Goal: Contribute content

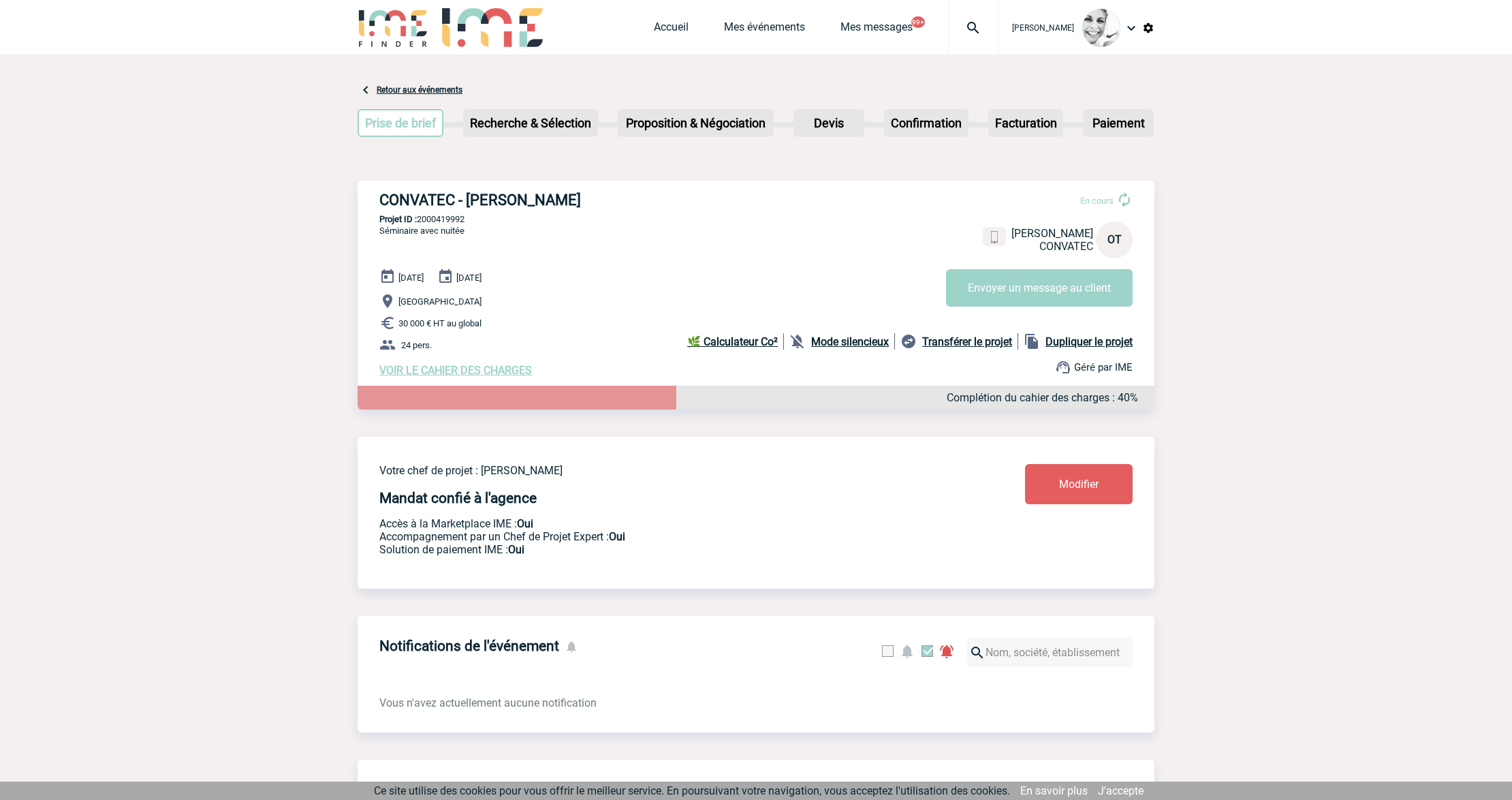
click at [970, 26] on img at bounding box center [974, 27] width 49 height 16
type input "2000421775"
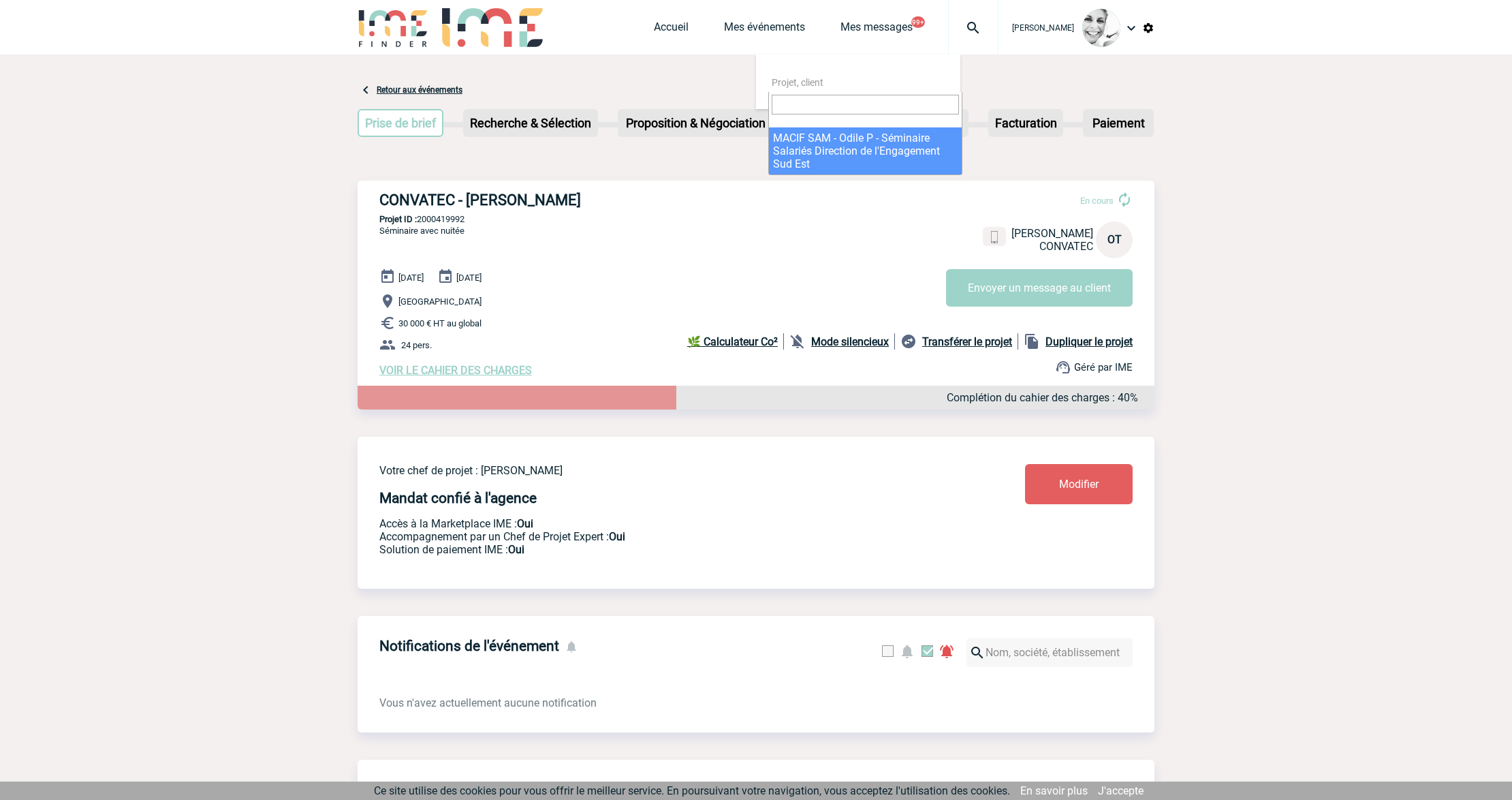
select select "21276"
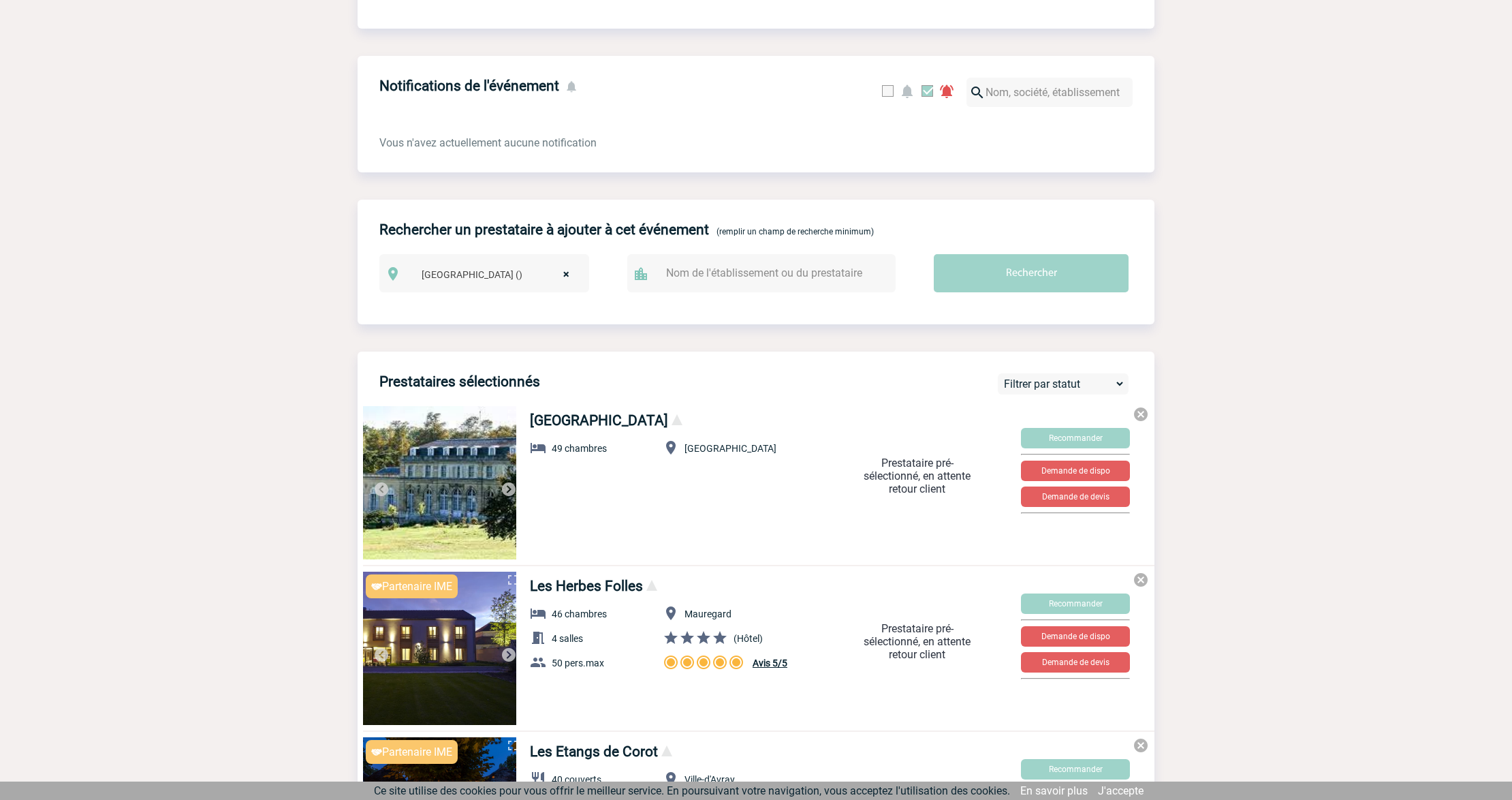
scroll to position [726, 0]
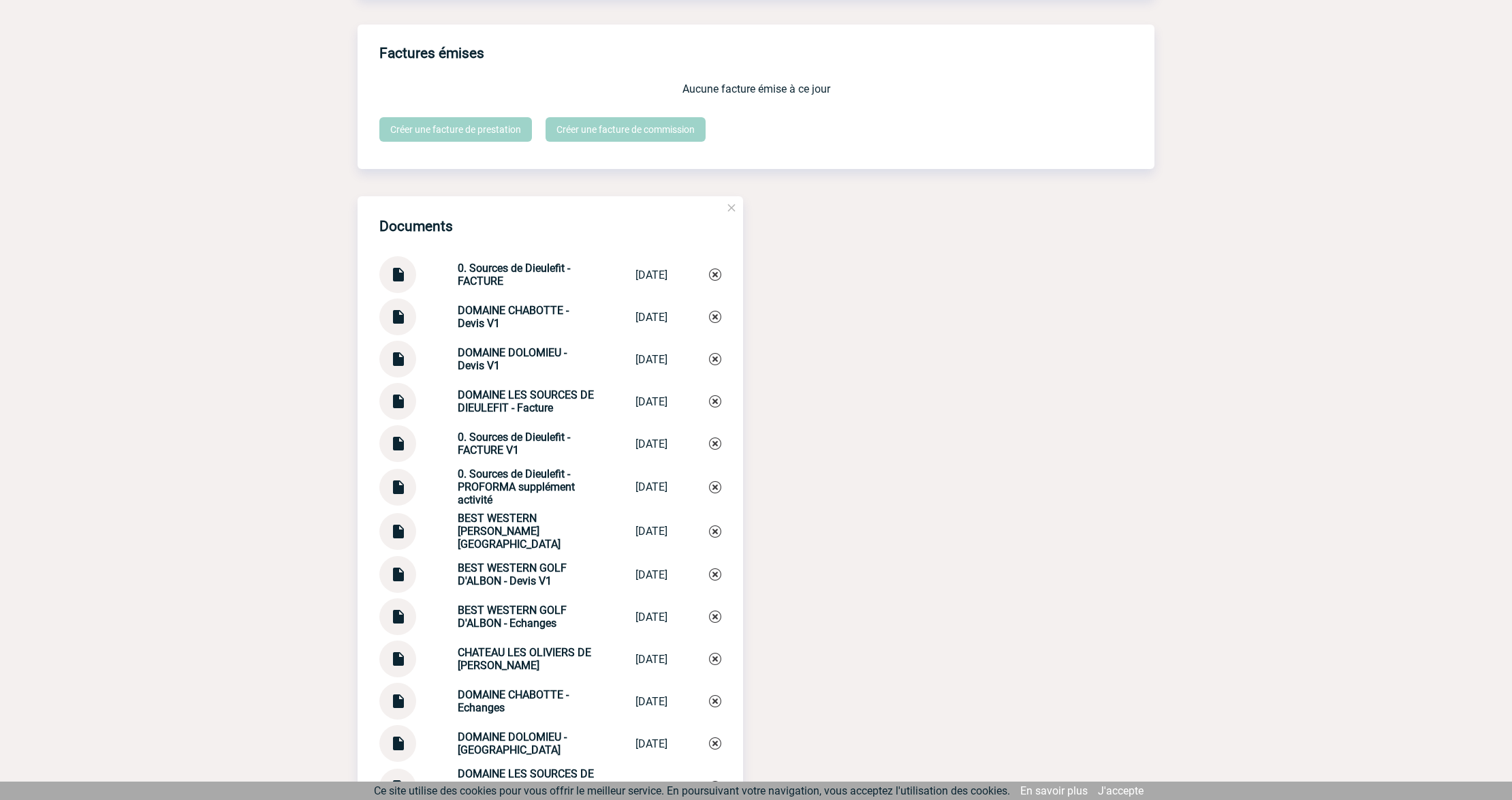
scroll to position [1249, 0]
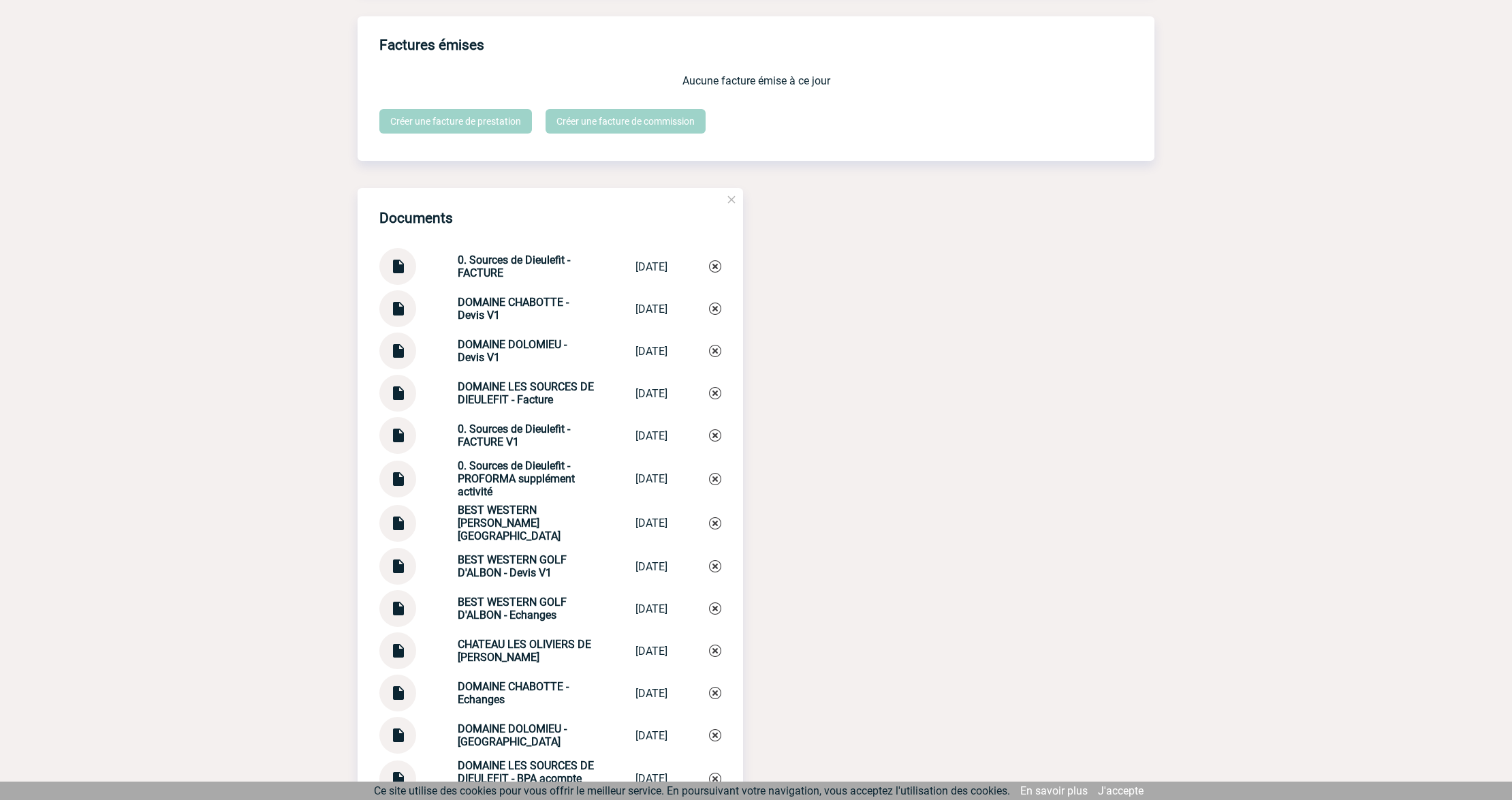
drag, startPoint x: 450, startPoint y: 261, endPoint x: 421, endPoint y: 246, distance: 32.6
copy div "0. Sources de Dieulefit - FACTURE"
click at [458, 262] on strong "0. Sources de Dieulefit - FACTURE" at bounding box center [514, 266] width 113 height 26
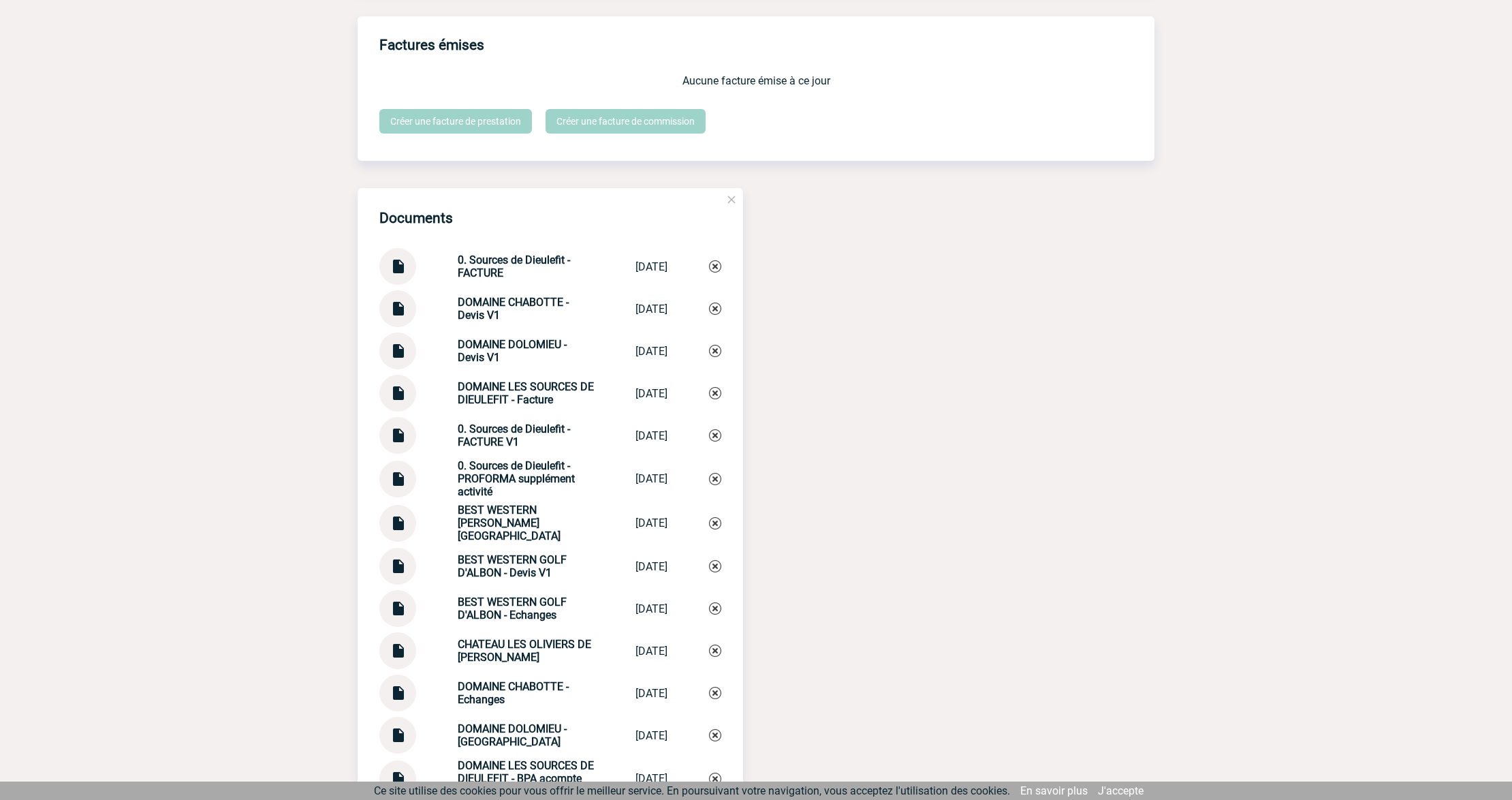
drag, startPoint x: 447, startPoint y: 259, endPoint x: 498, endPoint y: 281, distance: 55.5
click at [498, 281] on div "0. Sources de Dieulefit - FACTURE 0. Sources de ... [DATE]" at bounding box center [550, 266] width 342 height 37
copy strong "0. Sources de Dieulefit - FACTURE"
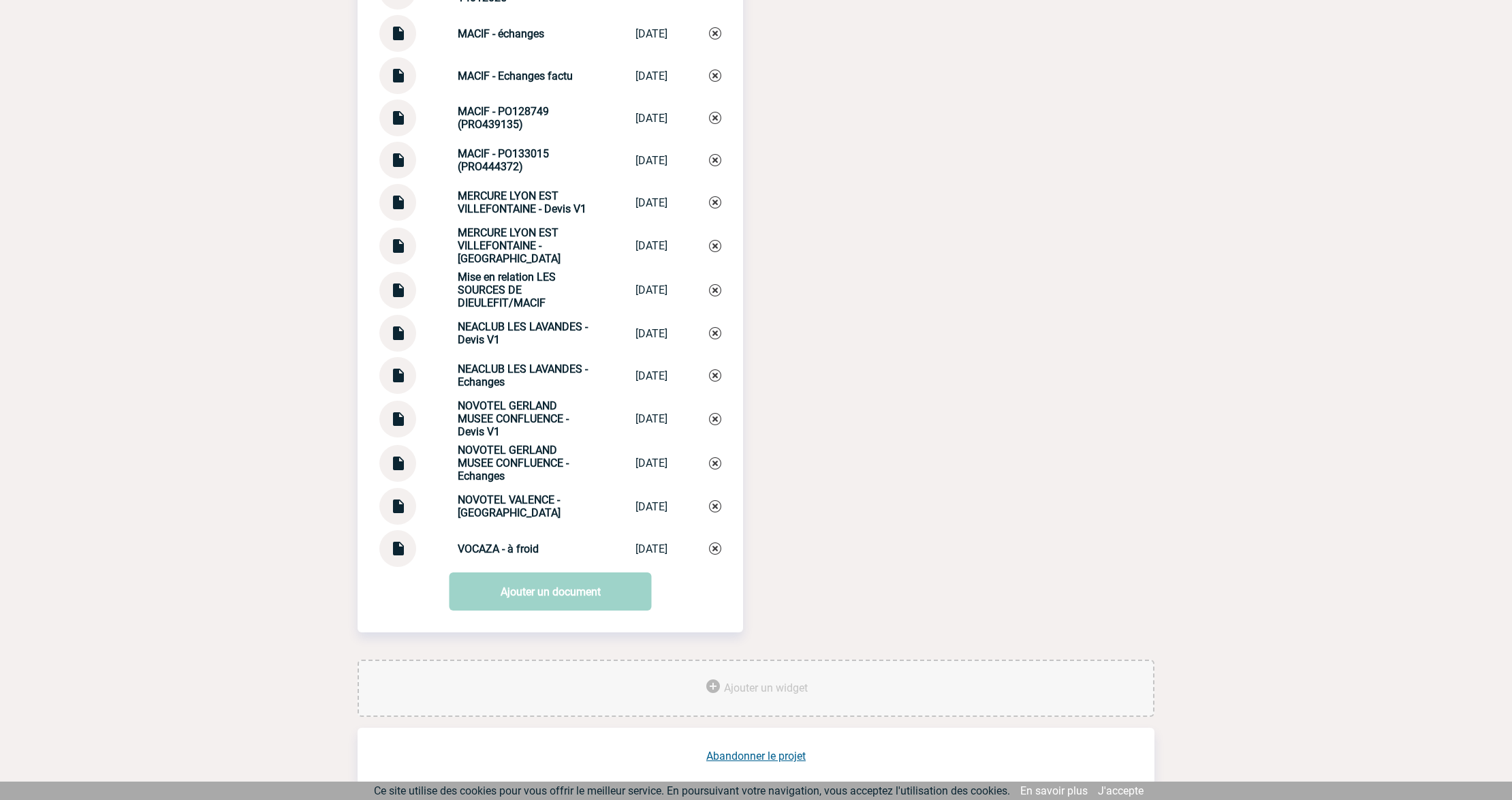
scroll to position [2775, 0]
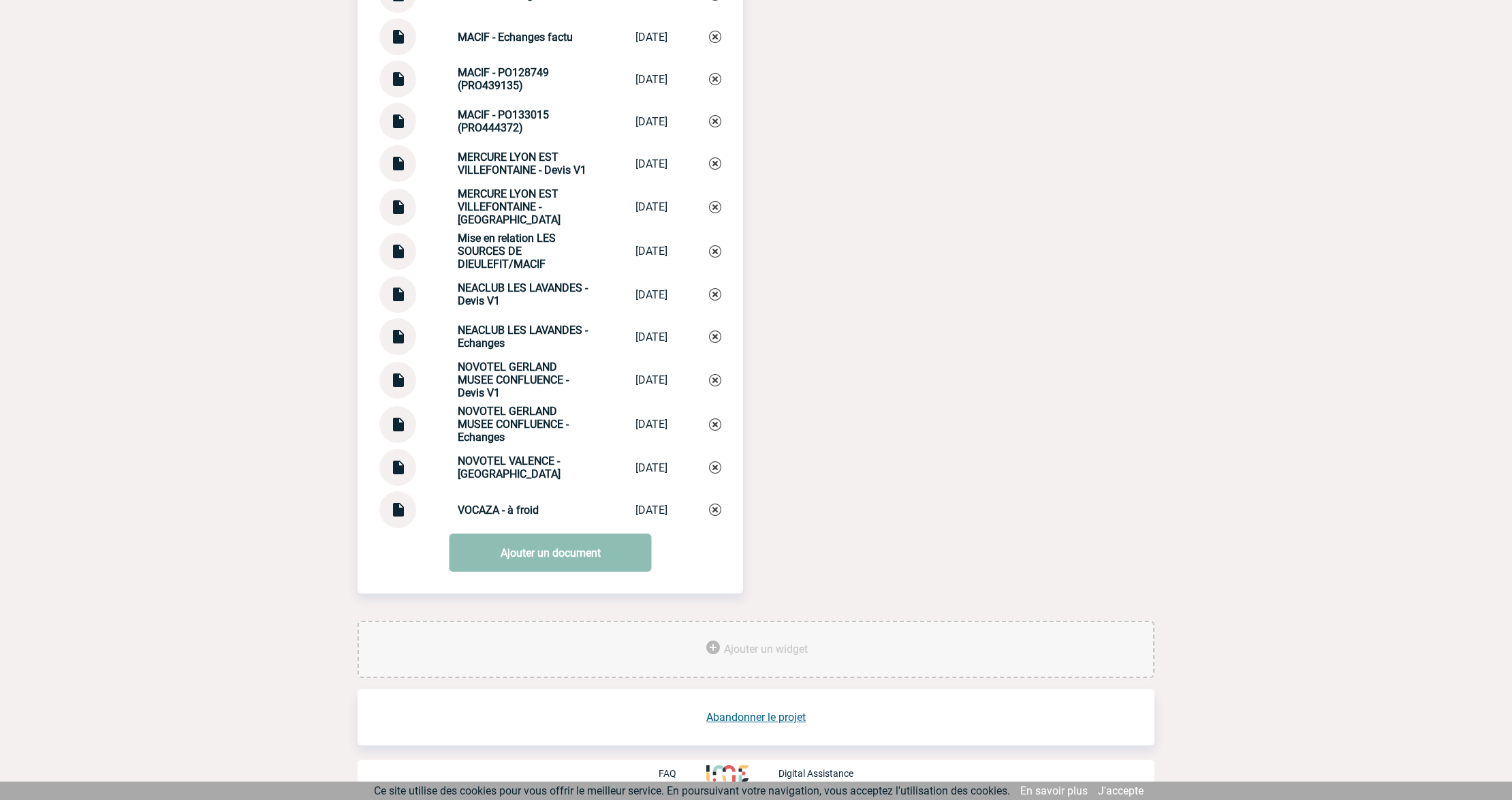
click at [507, 563] on link "Ajouter un document" at bounding box center [550, 553] width 202 height 38
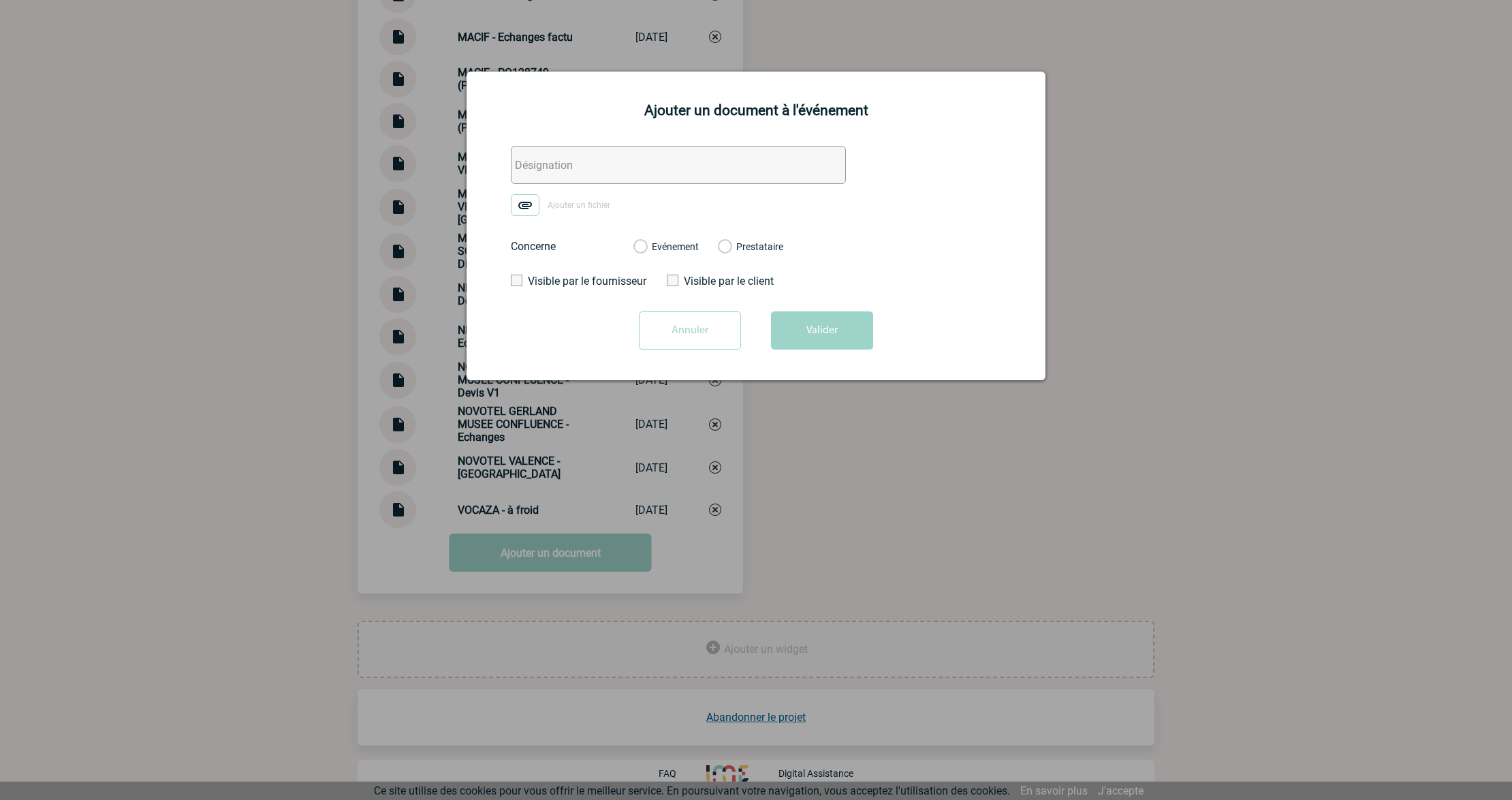
click at [545, 177] on input "text" at bounding box center [679, 165] width 335 height 38
paste input "0. Sources de Dieulefit - FACTURE"
click at [634, 161] on input "0. Sources de Dieulefit - FACTURE" at bounding box center [679, 165] width 335 height 38
click at [529, 167] on input "0. Sources de Dieulefit - ECHANGES Facturation" at bounding box center [679, 165] width 335 height 38
type input "0. Sources de Dieulefit - ECHANGES Facturation"
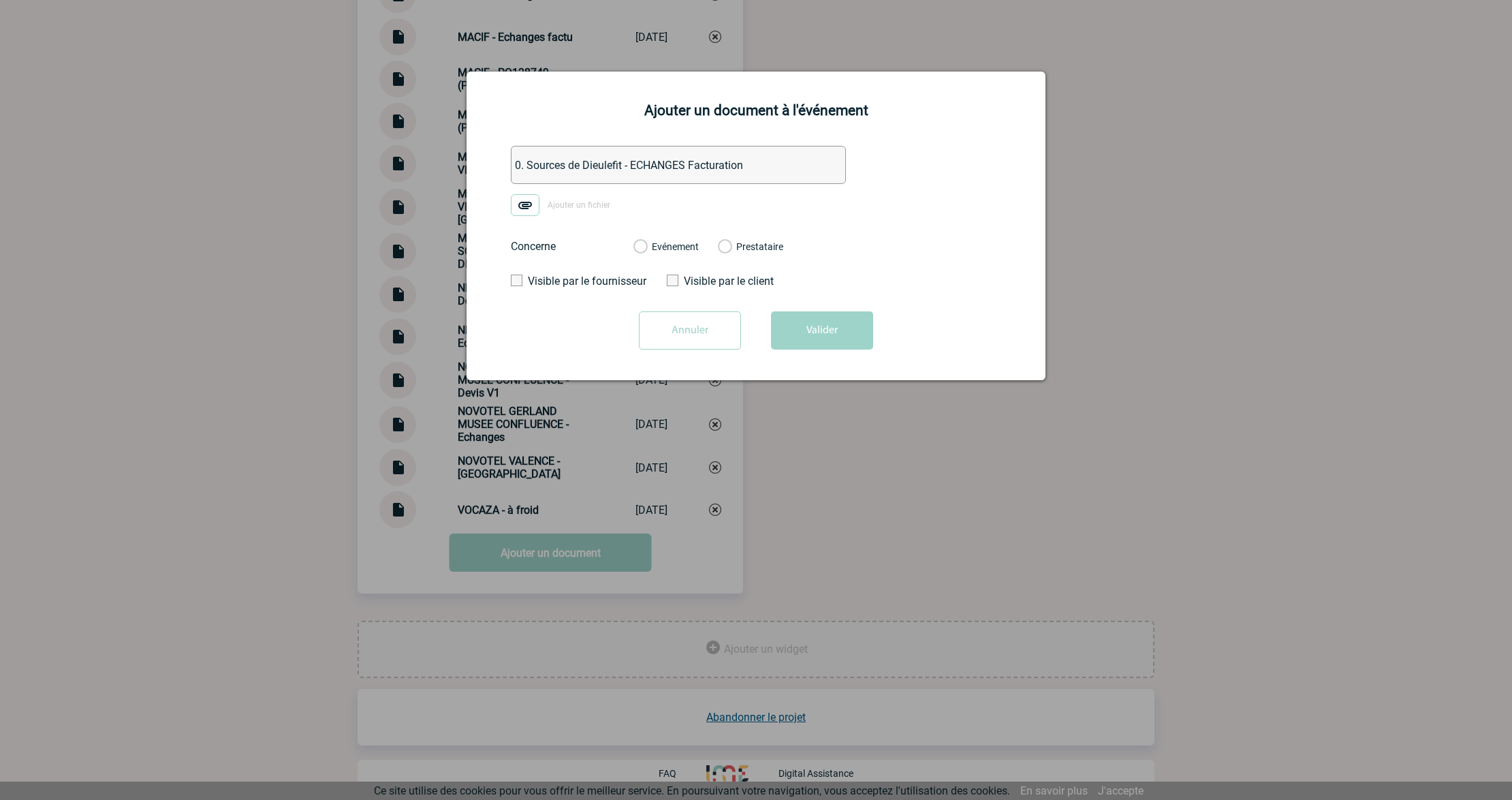
click at [533, 201] on img at bounding box center [525, 205] width 29 height 22
click at [0, 0] on input "Ajouter un fichier" at bounding box center [0, 0] width 0 height 0
click at [646, 248] on label "Evénement" at bounding box center [640, 247] width 13 height 12
click at [0, 0] on input "Evénement" at bounding box center [0, 0] width 0 height 0
click at [862, 335] on button "Valider" at bounding box center [821, 330] width 102 height 38
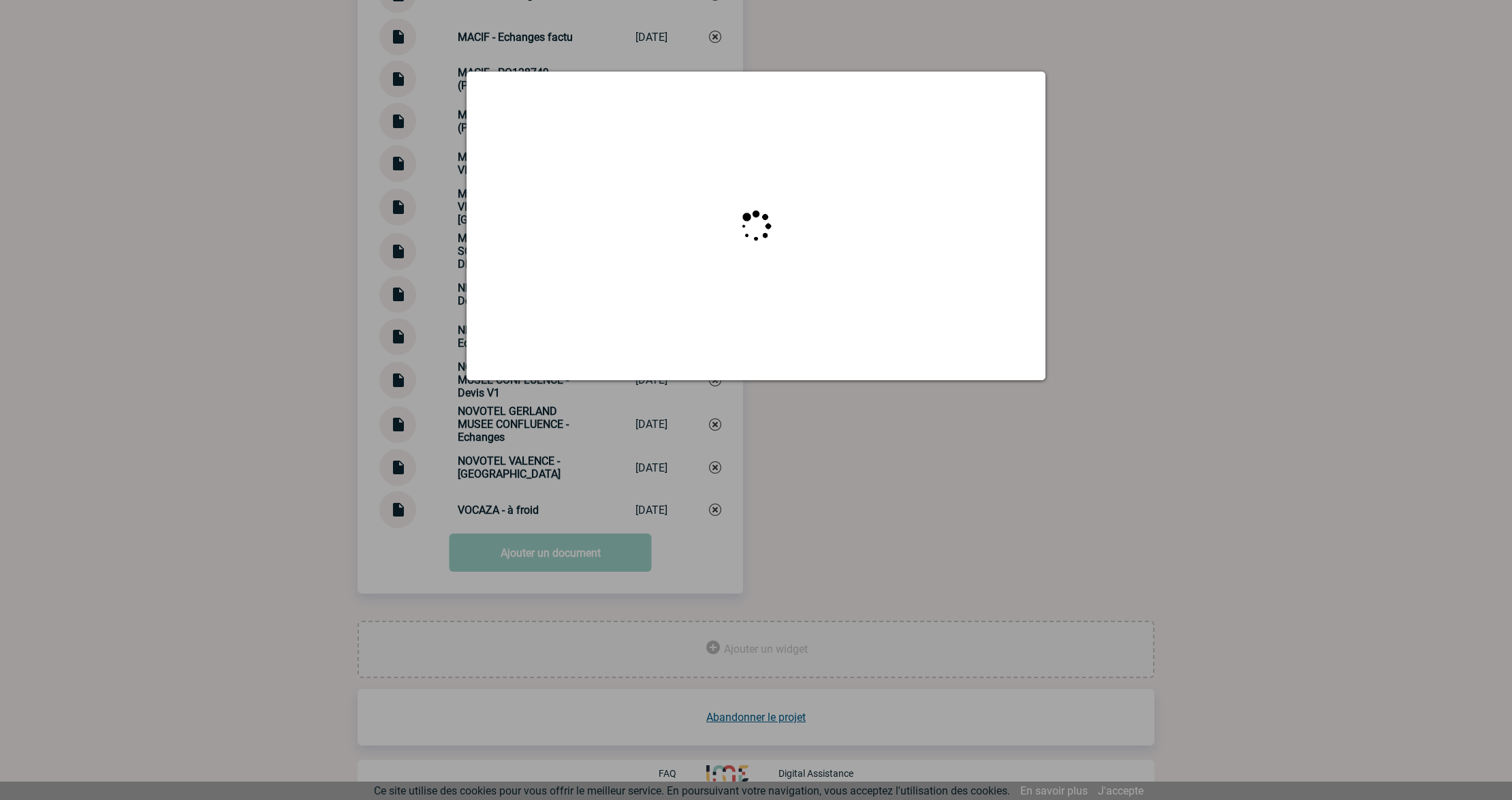
click at [170, 470] on div at bounding box center [756, 400] width 1512 height 800
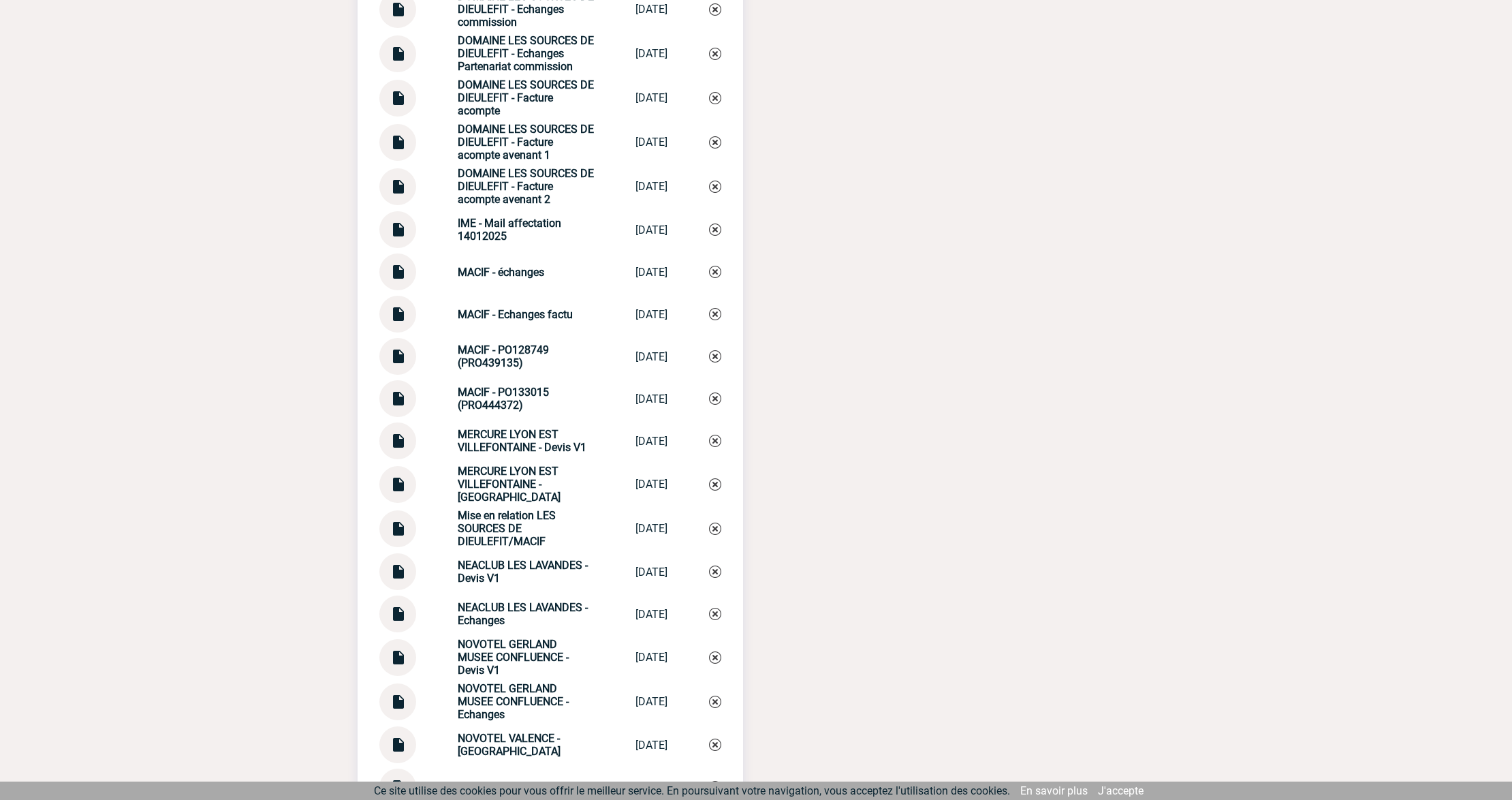
scroll to position [2593, 0]
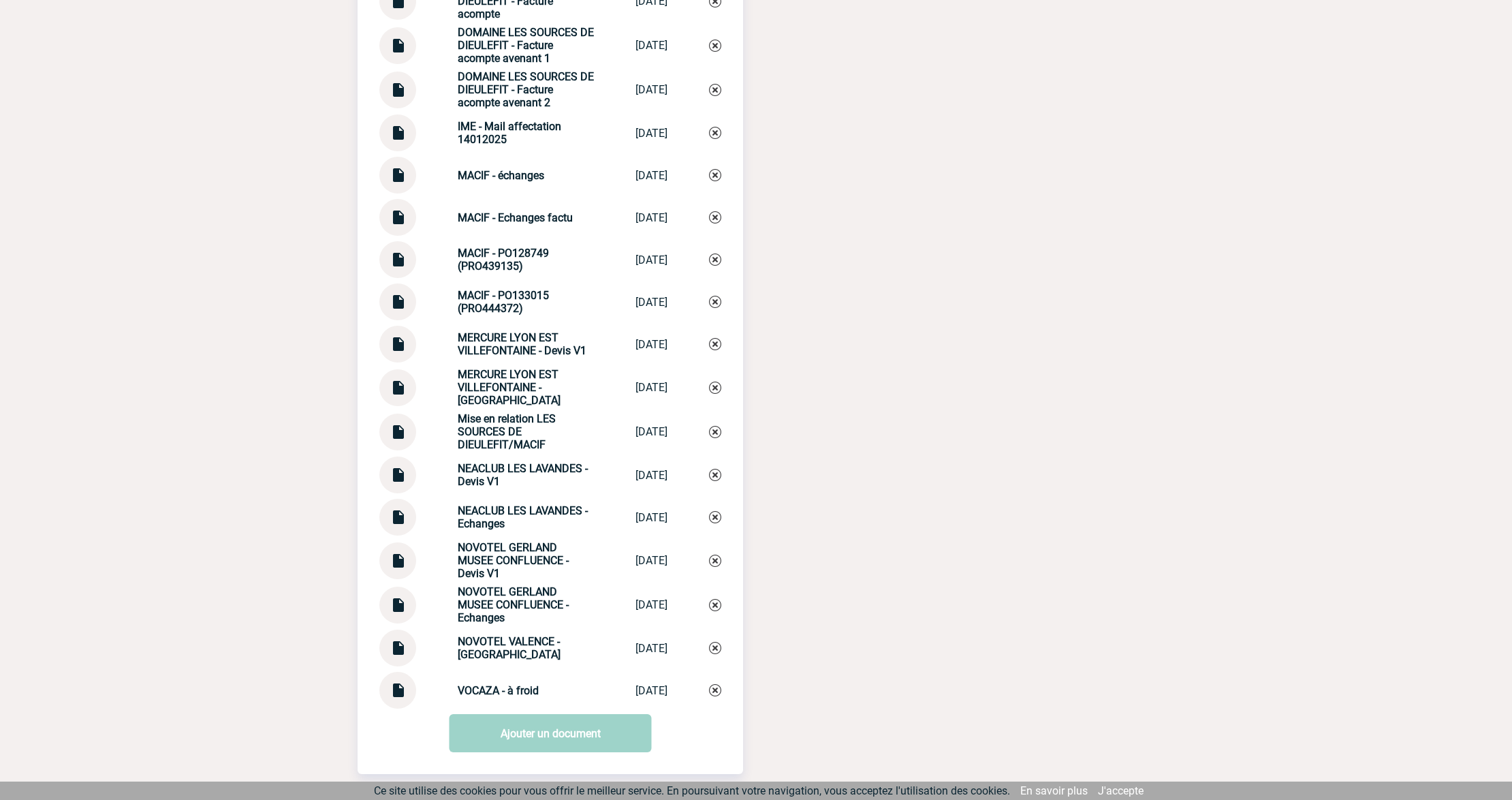
drag, startPoint x: 508, startPoint y: 740, endPoint x: 793, endPoint y: 665, distance: 294.7
click at [508, 740] on link "Ajouter un document" at bounding box center [550, 733] width 202 height 38
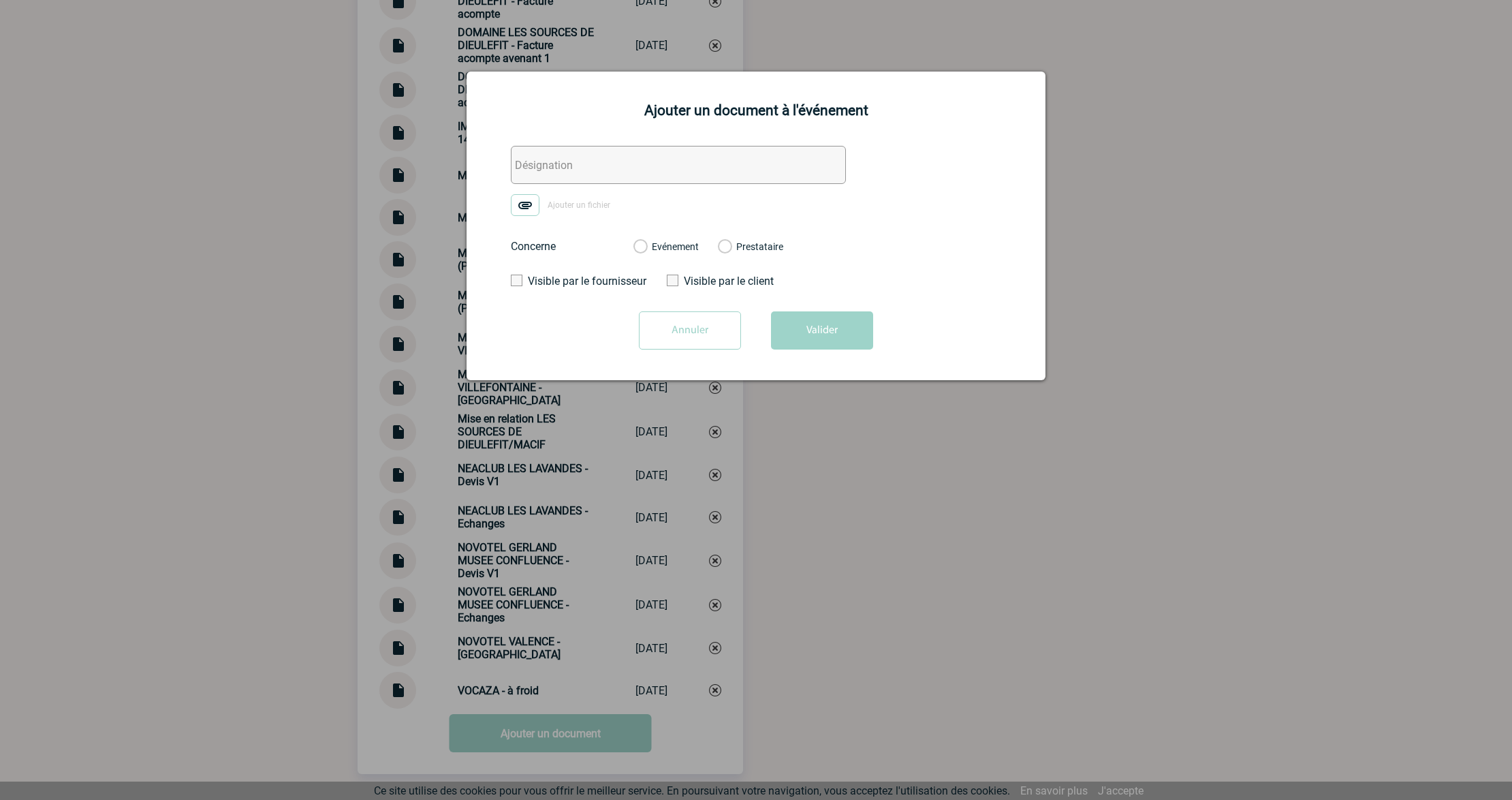
click at [565, 188] on form "Ajouter un fichier Concerne Evénement Prestataire Visible par le fournisseur Vi…" at bounding box center [756, 253] width 545 height 214
click at [632, 178] on input "text" at bounding box center [679, 165] width 335 height 38
paste input "0. Sources de Dieulefit - FACTURE"
click at [641, 167] on input "0. Sources de Dieulefit - FACTURE" at bounding box center [679, 165] width 335 height 38
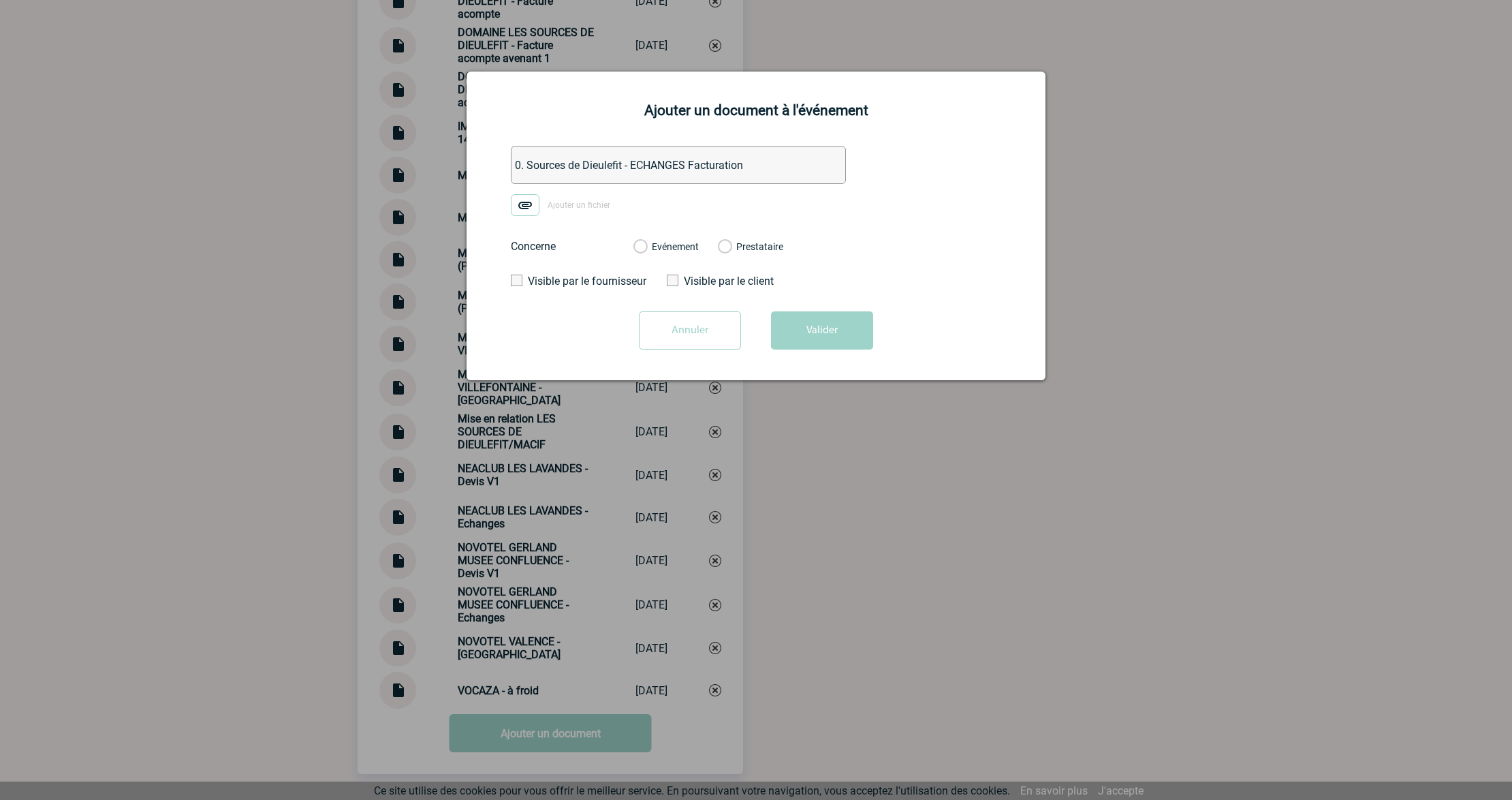
type input "0. Sources de Dieulefit - ECHANGES Facturation"
click at [584, 206] on span "Ajouter un fichier" at bounding box center [579, 205] width 63 height 10
click at [0, 0] on input "Ajouter un fichier" at bounding box center [0, 0] width 0 height 0
click at [693, 236] on div "Evénement Prestataire" at bounding box center [708, 246] width 172 height 35
click at [646, 246] on label "Evénement" at bounding box center [640, 247] width 13 height 12
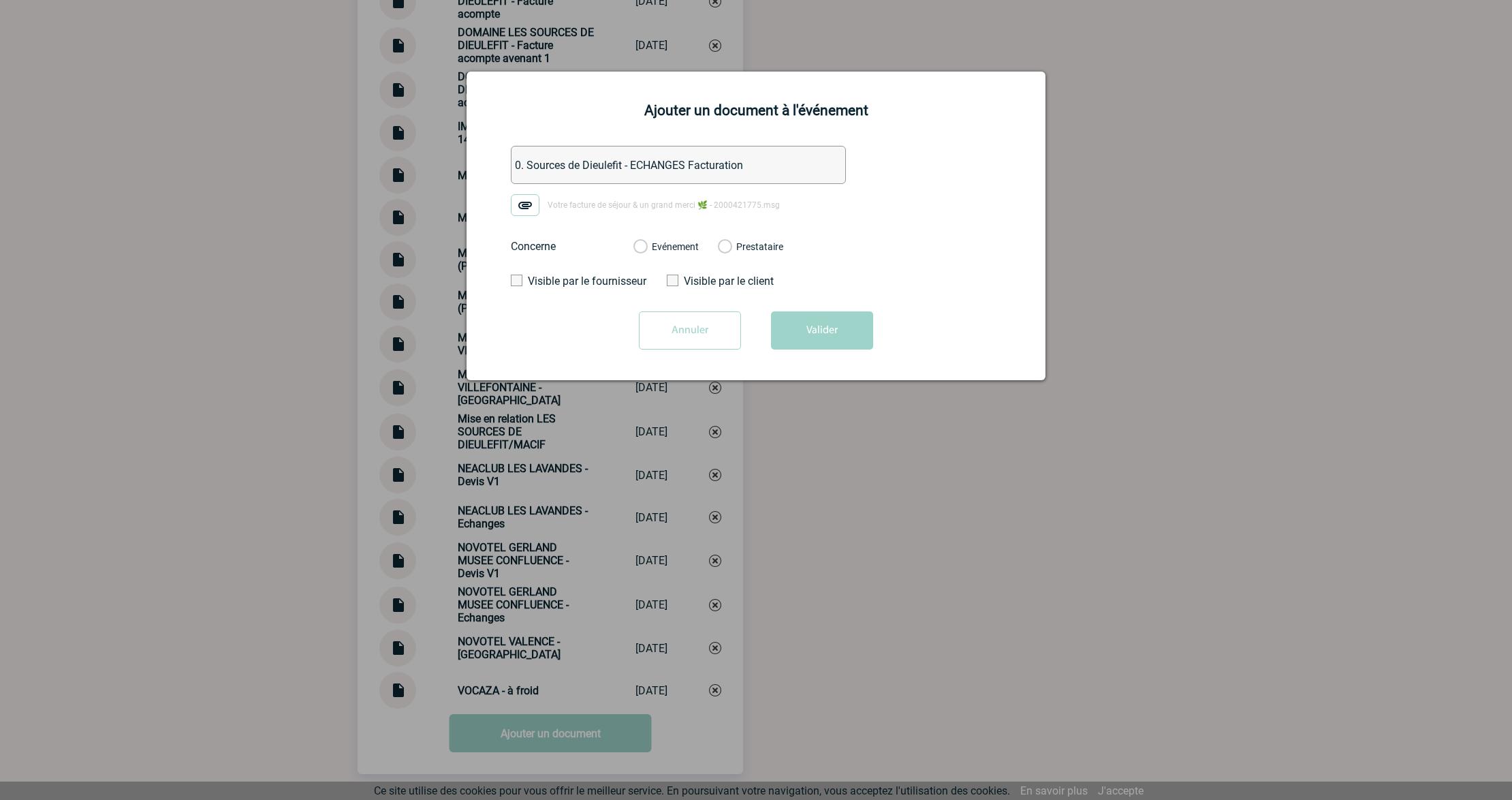
click at [0, 0] on input "Evénement" at bounding box center [0, 0] width 0 height 0
click at [826, 353] on div "Annuler Valider" at bounding box center [756, 335] width 545 height 49
click at [826, 337] on button "Valider" at bounding box center [821, 330] width 102 height 38
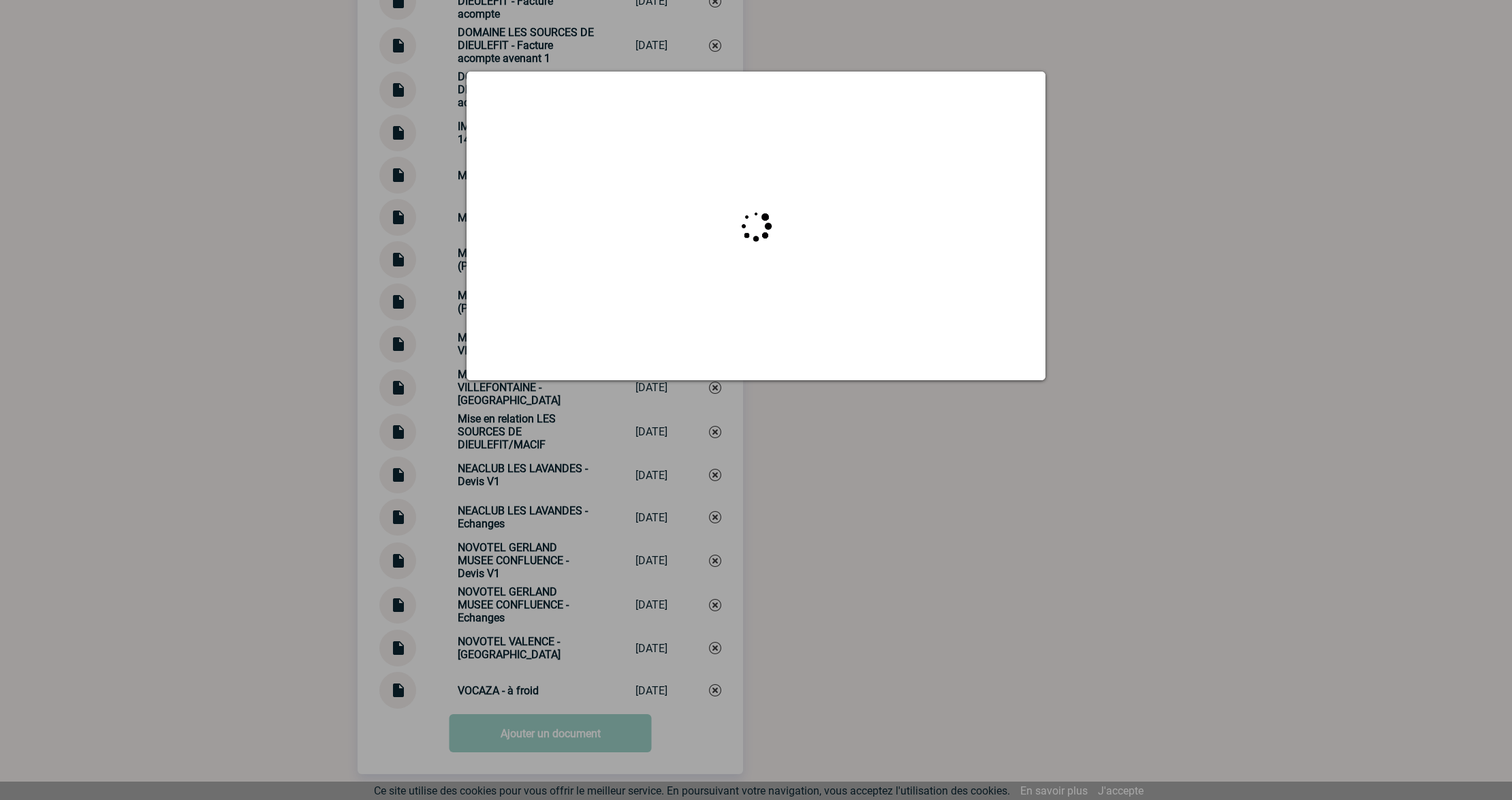
click at [757, 549] on div at bounding box center [756, 400] width 1512 height 800
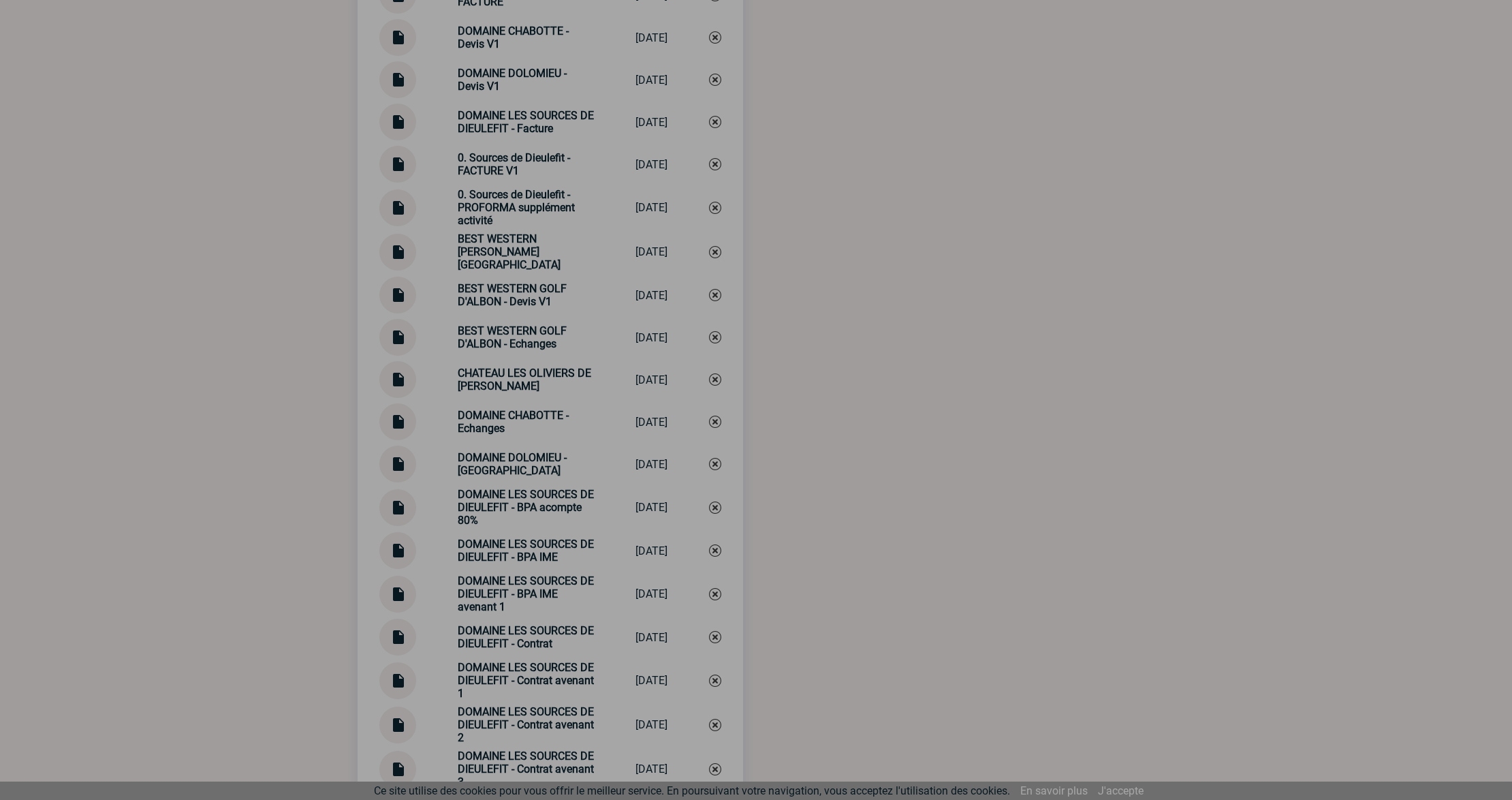
scroll to position [1322, 0]
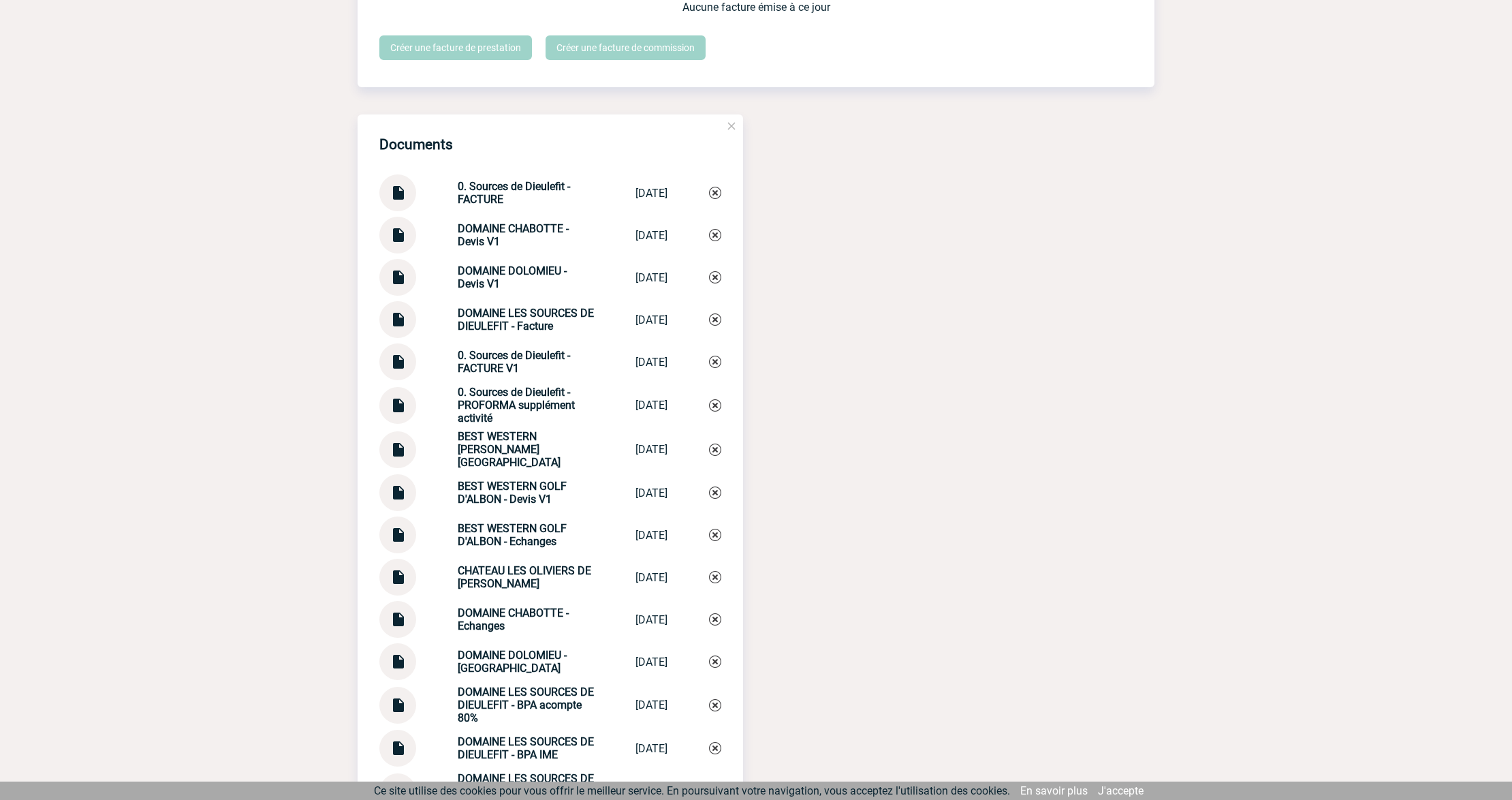
drag, startPoint x: 447, startPoint y: 187, endPoint x: 510, endPoint y: 213, distance: 68.2
click at [510, 211] on div "0. Sources de Dieulefit - FACTURE 0. Sources de ... [DATE]" at bounding box center [550, 193] width 342 height 37
copy strong "0. Sources de Dieulefit - FACTURE"
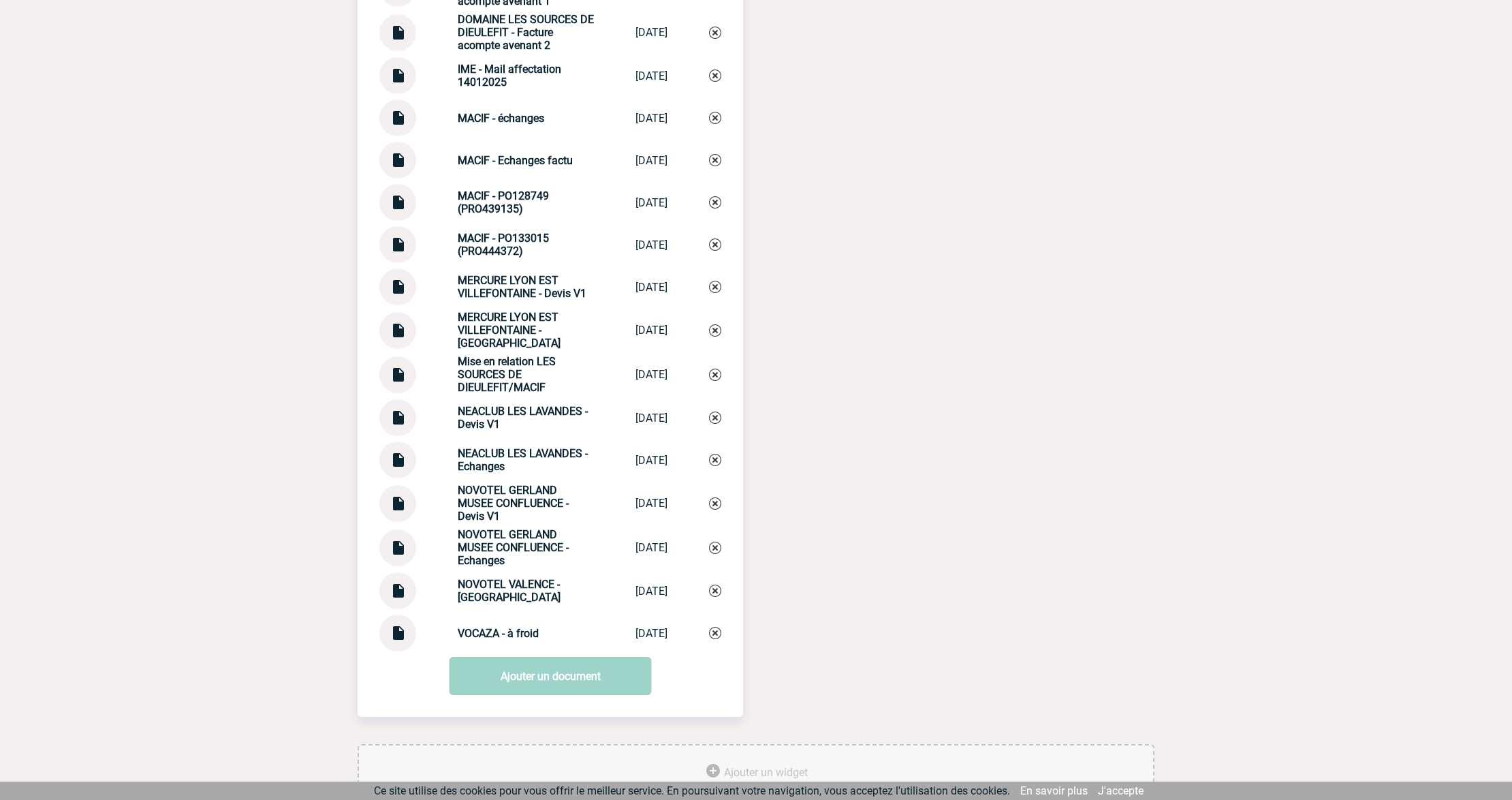
scroll to position [2775, 0]
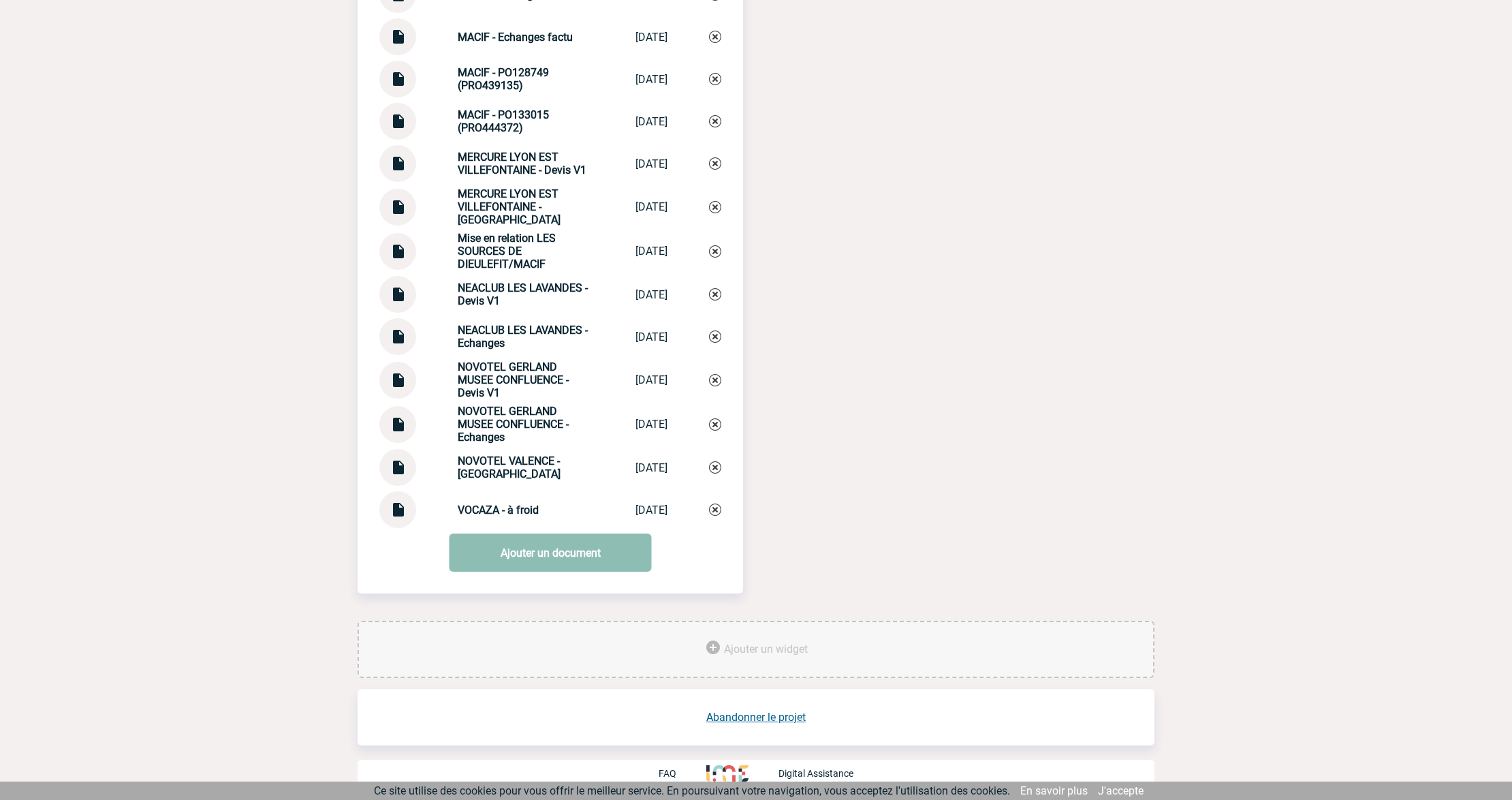
click at [508, 535] on link "Ajouter un document" at bounding box center [550, 553] width 202 height 38
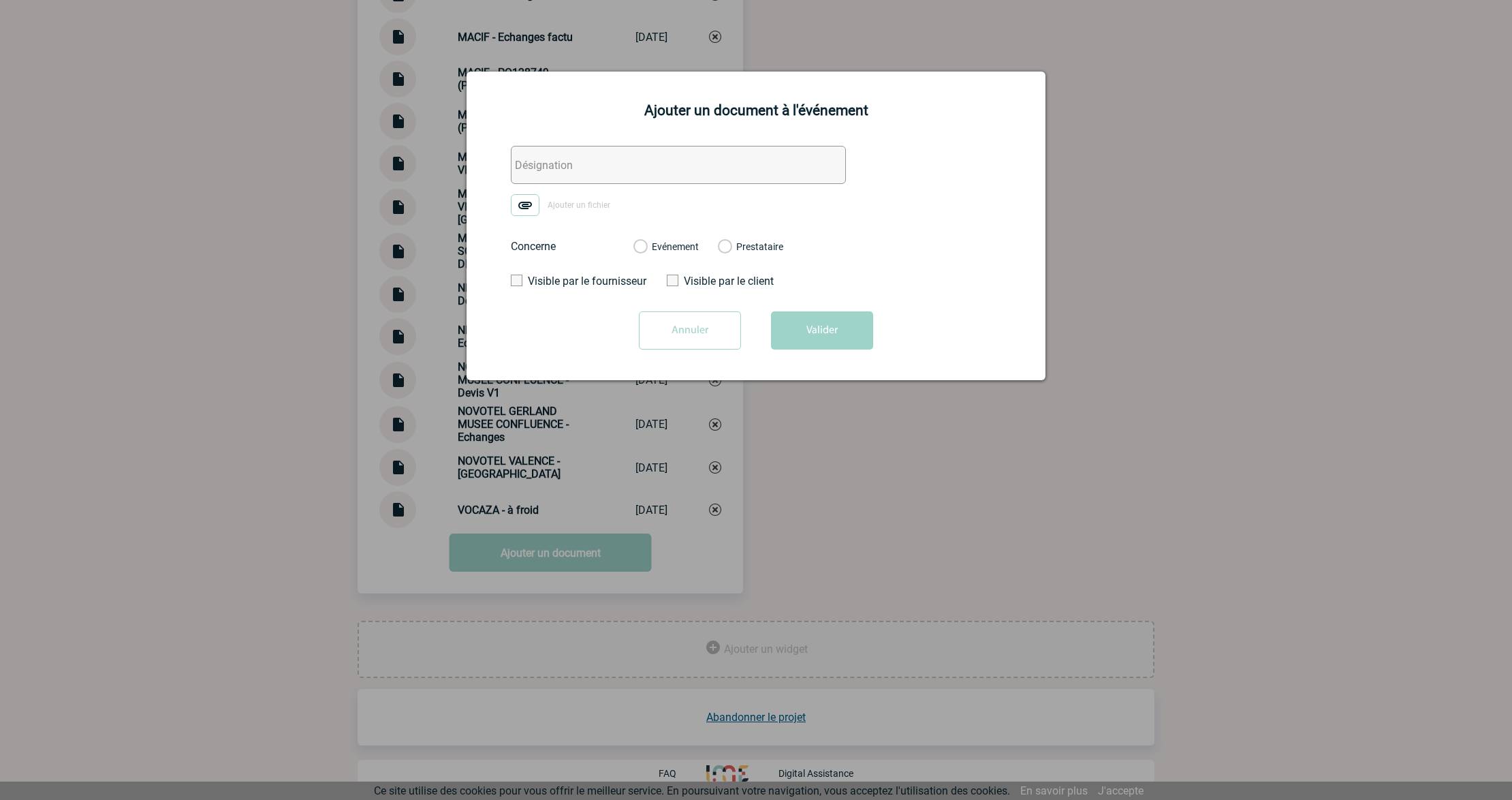
click at [586, 158] on input "text" at bounding box center [679, 165] width 335 height 38
paste input "0. Sources de Dieulefit - FACTURE"
click at [646, 170] on input "0. Sources de Dieulefit - FACTURE" at bounding box center [679, 165] width 335 height 38
type input "0. Sources de Dieulefit - ECHANGES Facturation"
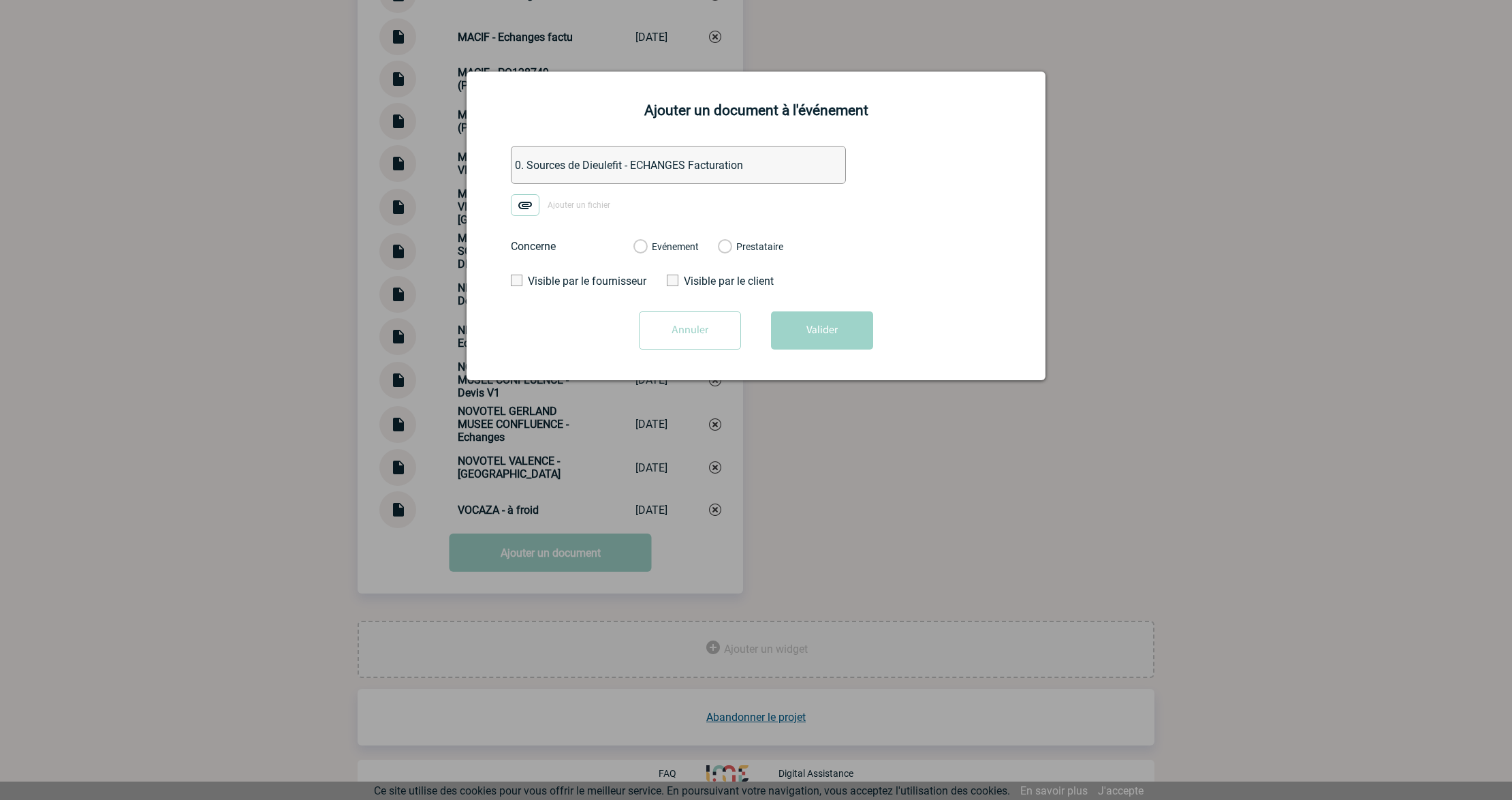
click at [529, 198] on img at bounding box center [525, 205] width 29 height 22
click at [0, 0] on input "Ajouter un fichier" at bounding box center [0, 0] width 0 height 0
click at [646, 245] on label "Evénement" at bounding box center [640, 247] width 13 height 12
click at [0, 0] on input "Evénement" at bounding box center [0, 0] width 0 height 0
click at [852, 341] on button "Valider" at bounding box center [821, 330] width 102 height 38
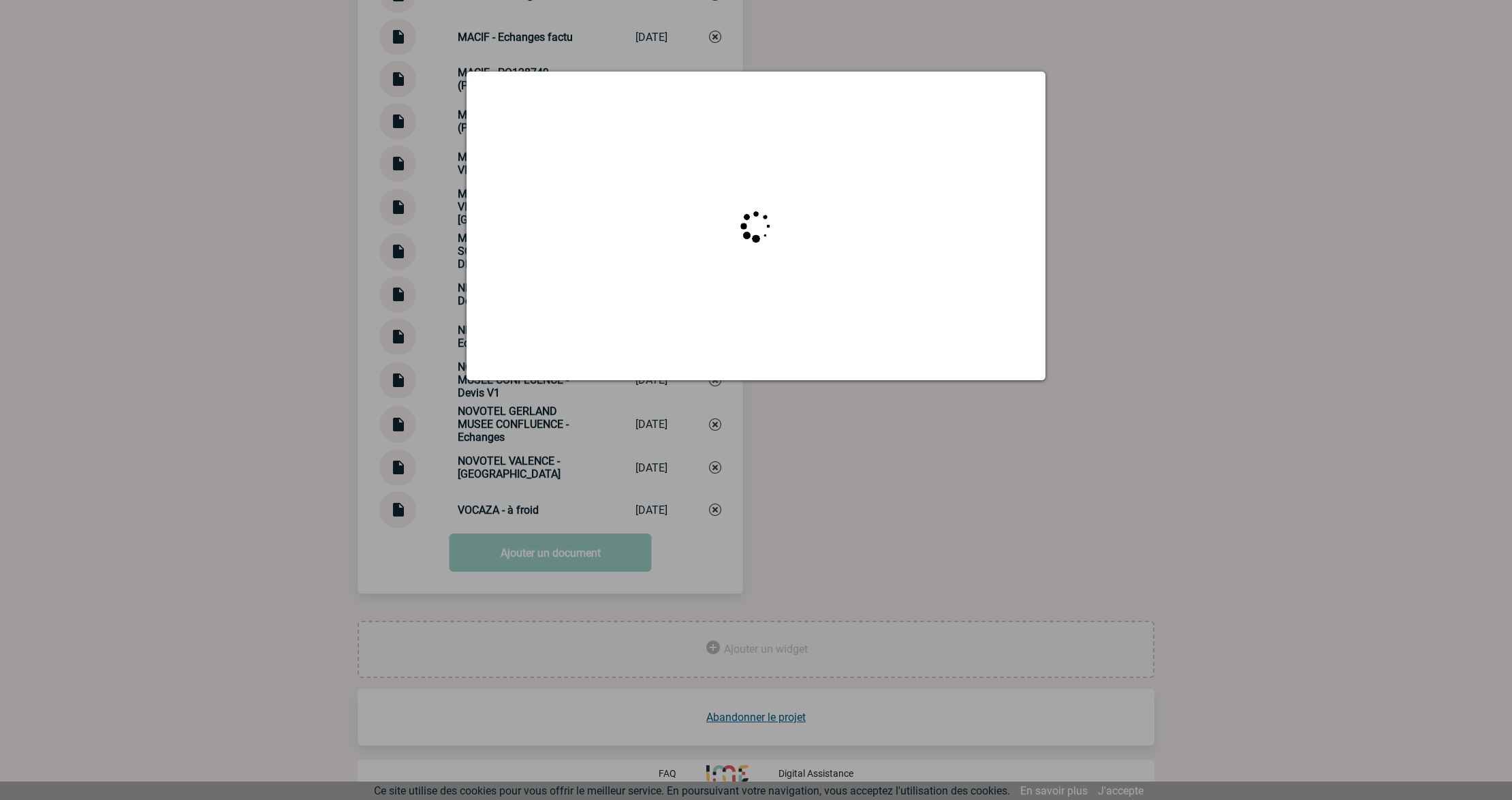
click at [859, 559] on div at bounding box center [756, 400] width 1512 height 800
